Goal: Transaction & Acquisition: Purchase product/service

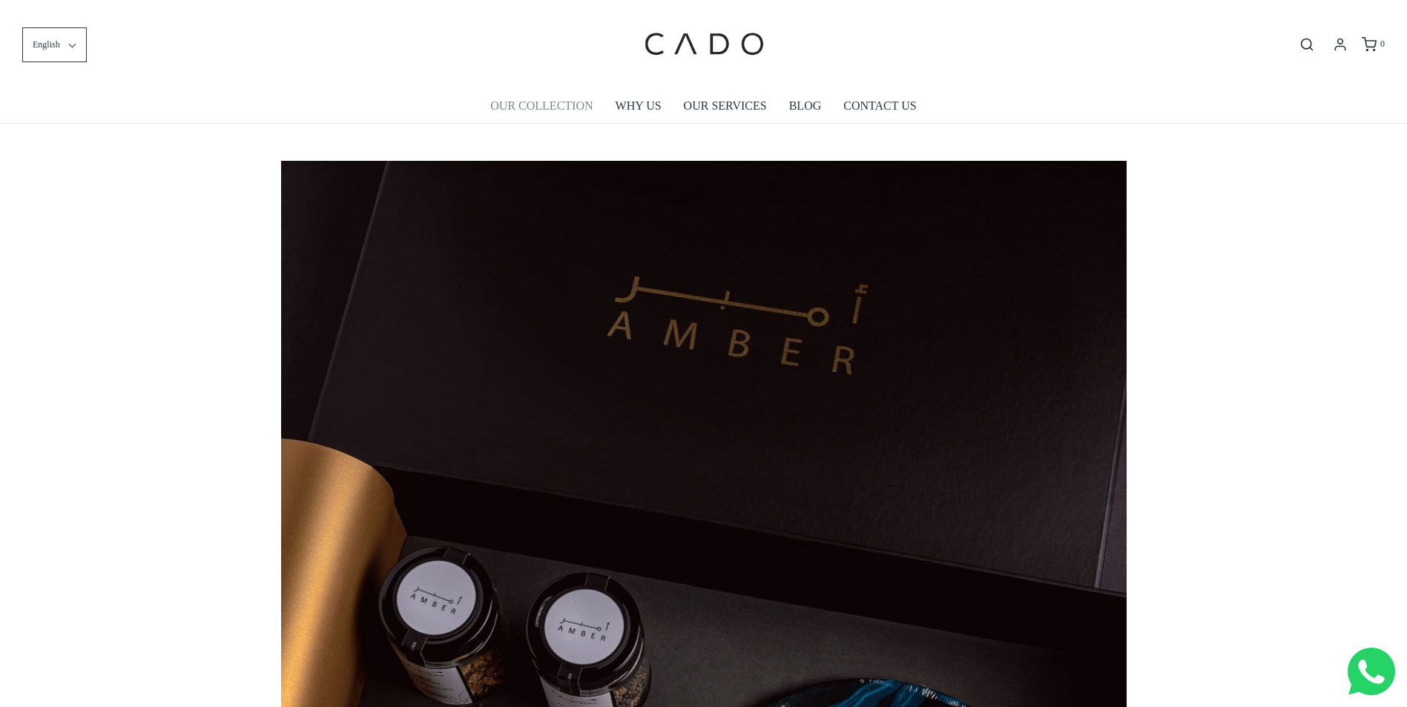
click at [563, 107] on link "OUR COLLECTION" at bounding box center [541, 106] width 102 height 34
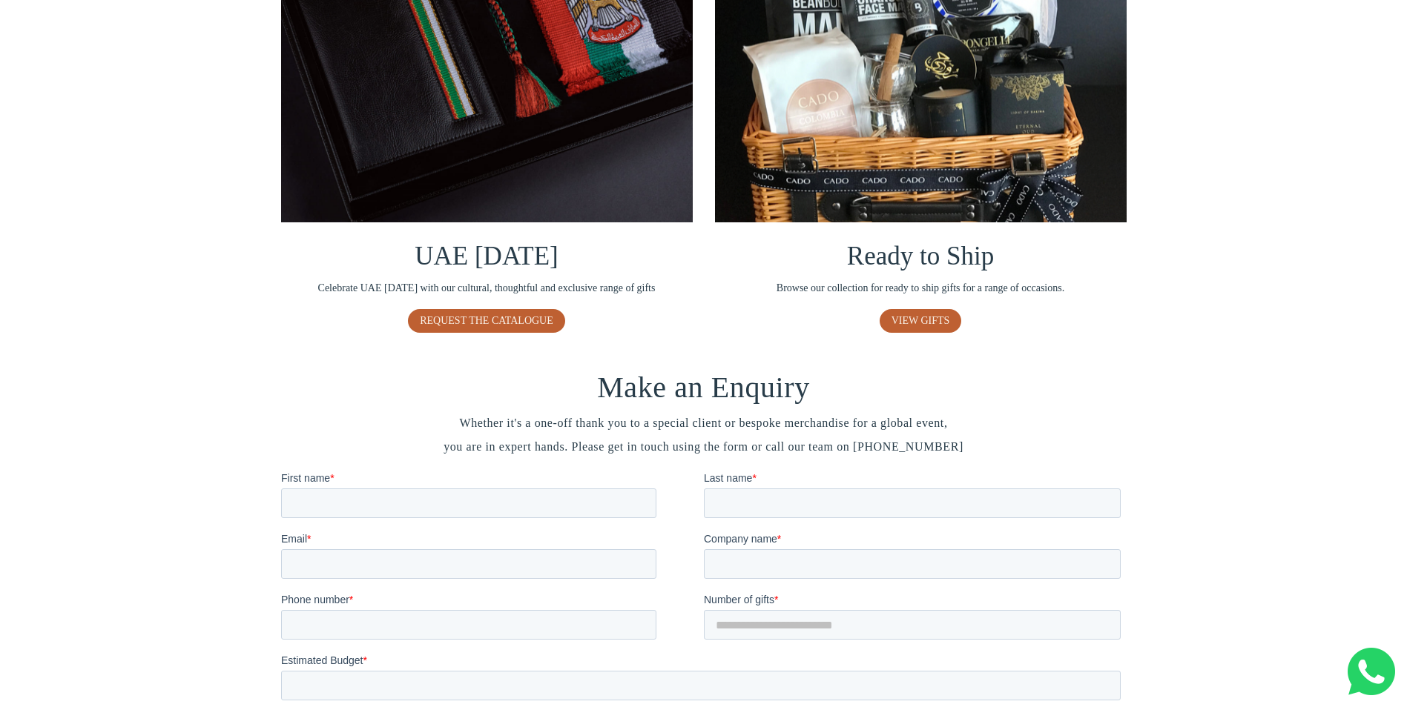
scroll to position [1034, 0]
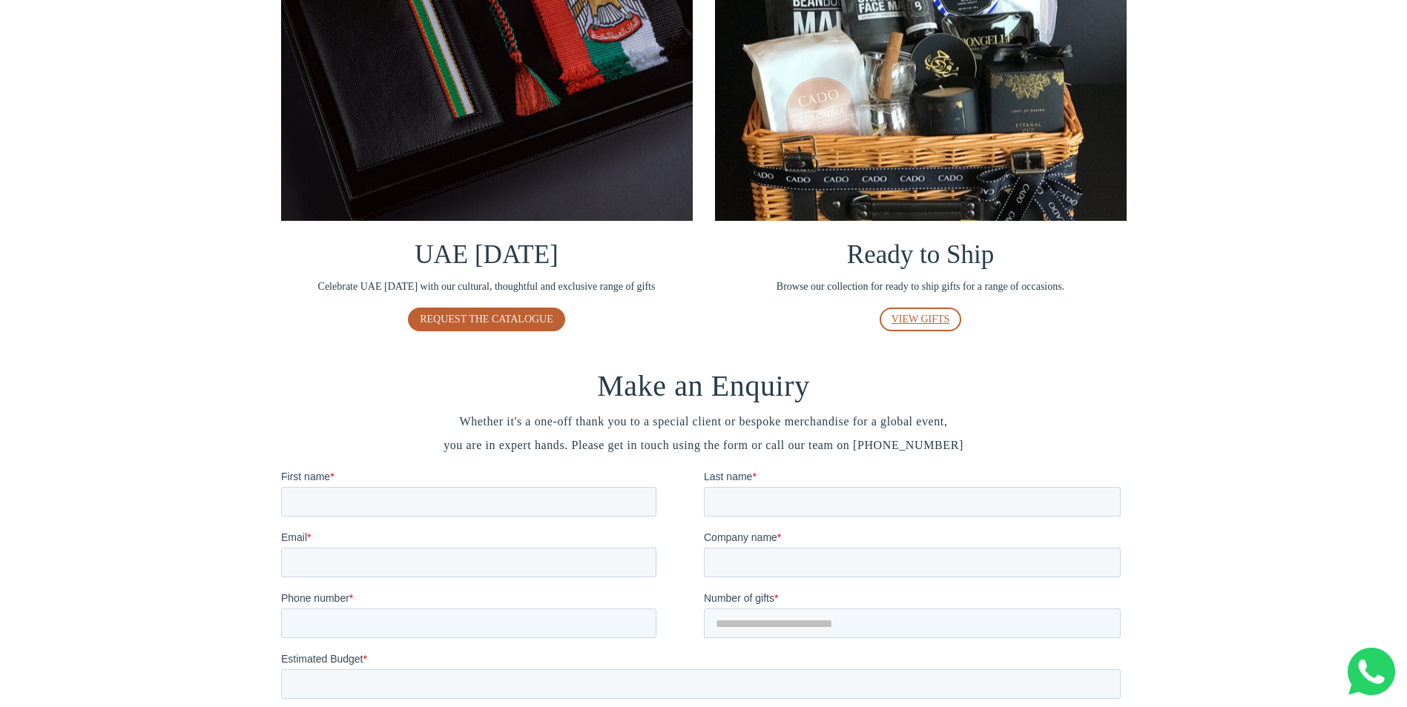
click at [940, 322] on span "VIEW GIFTS" at bounding box center [920, 319] width 59 height 11
